Goal: Information Seeking & Learning: Find specific fact

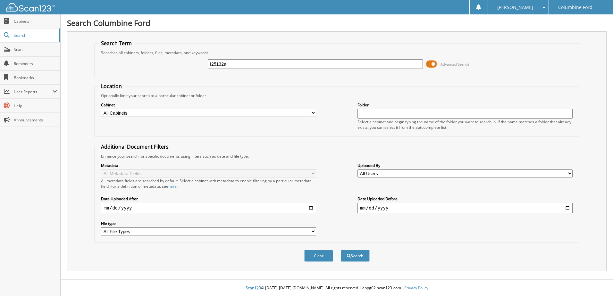
type input "f25132a"
click at [341, 250] on button "Search" at bounding box center [355, 256] width 29 height 12
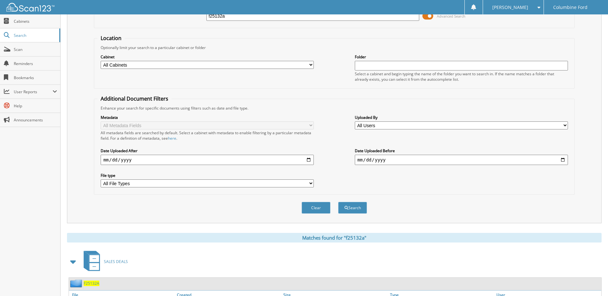
scroll to position [98, 0]
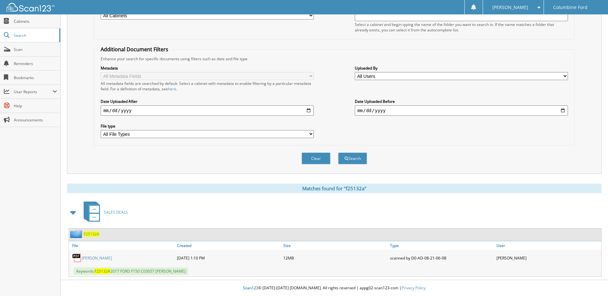
click at [91, 236] on span "F25132A" at bounding box center [92, 234] width 16 height 5
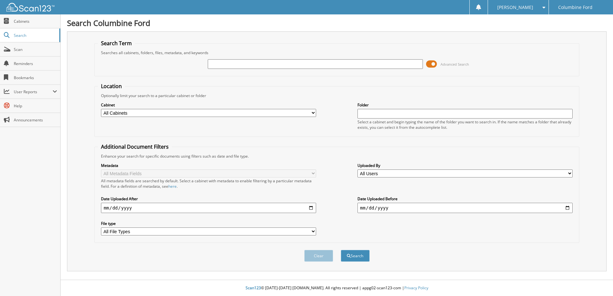
click at [229, 67] on input "text" at bounding box center [315, 64] width 215 height 10
type input "f25077a"
click at [341, 250] on button "Search" at bounding box center [355, 256] width 29 height 12
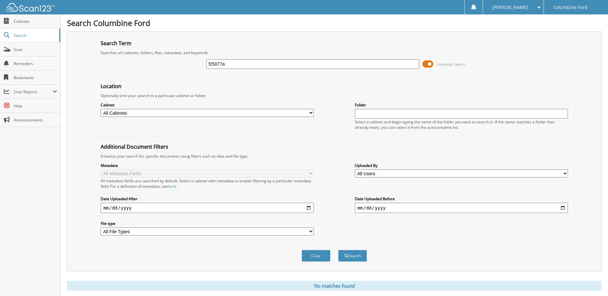
click at [223, 65] on input "f25077a" at bounding box center [313, 64] width 213 height 10
type input "f25074a"
click at [338, 250] on button "Search" at bounding box center [352, 256] width 29 height 12
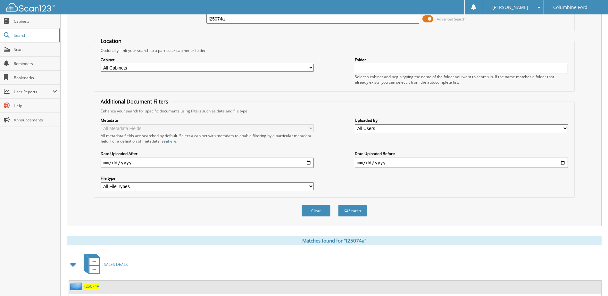
scroll to position [98, 0]
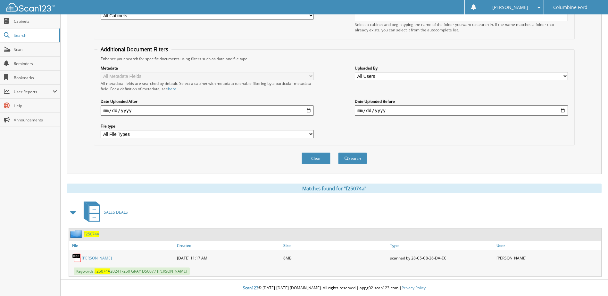
click at [91, 235] on span "F25074A" at bounding box center [92, 234] width 16 height 5
